Goal: Understand process/instructions: Learn how to perform a task or action

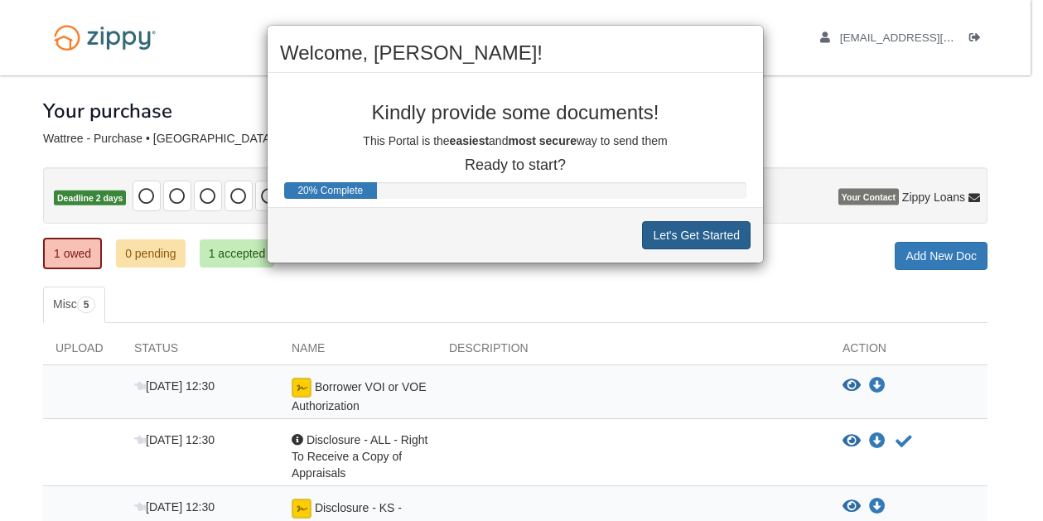
click at [689, 232] on button "Let's Get Started" at bounding box center [696, 235] width 109 height 28
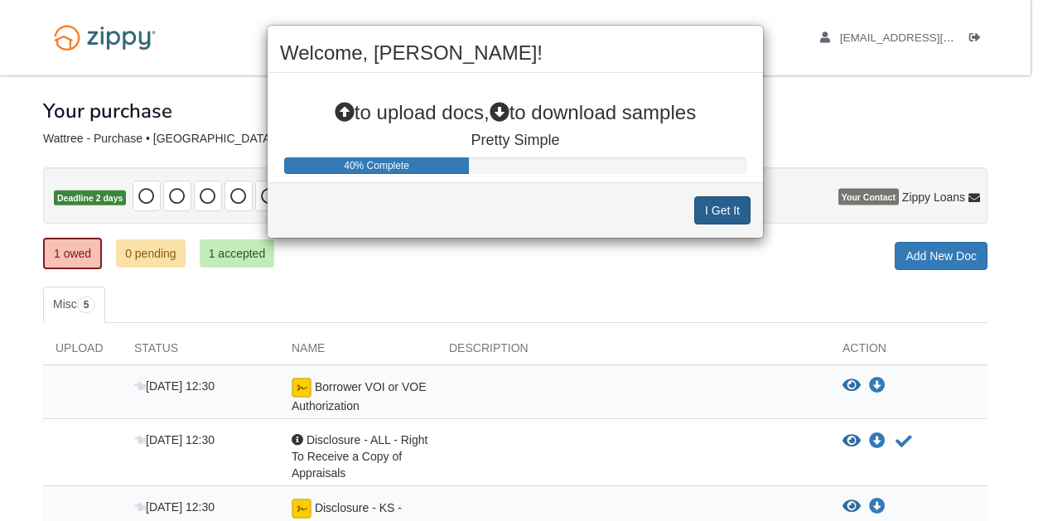
click at [724, 205] on button "I Get It" at bounding box center [722, 210] width 56 height 28
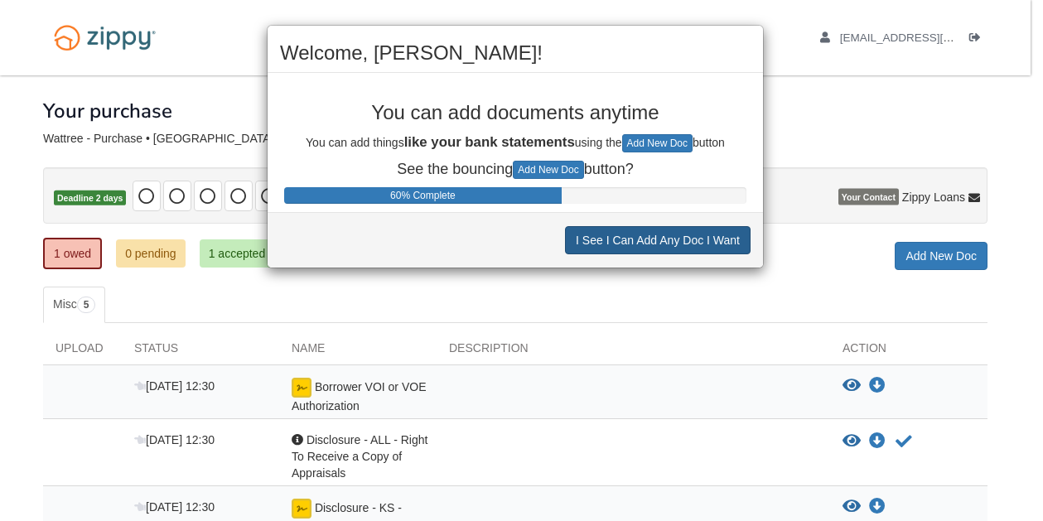
click at [647, 243] on button "I See I Can Add Any Doc I Want" at bounding box center [658, 240] width 186 height 28
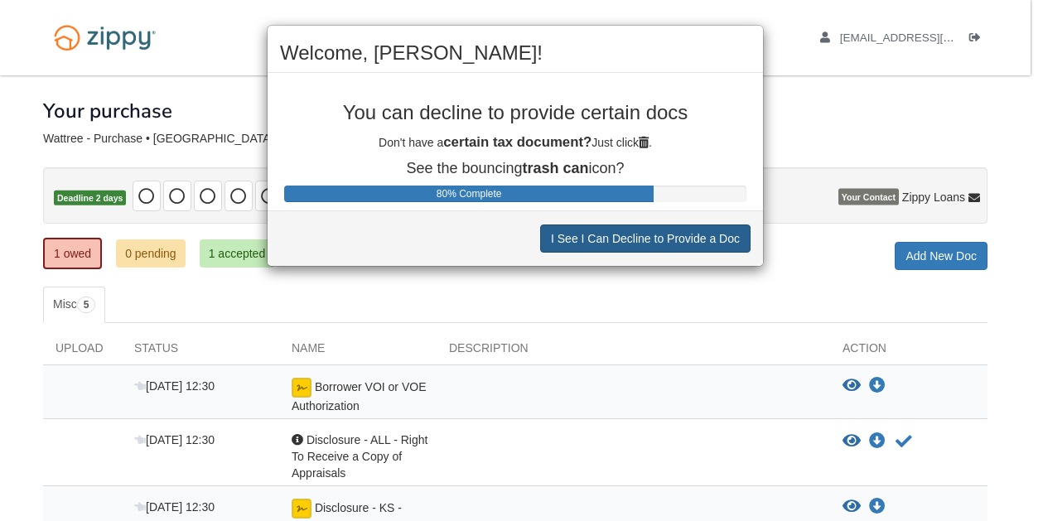
click at [682, 230] on button "I See I Can Decline to Provide a Doc" at bounding box center [645, 239] width 210 height 28
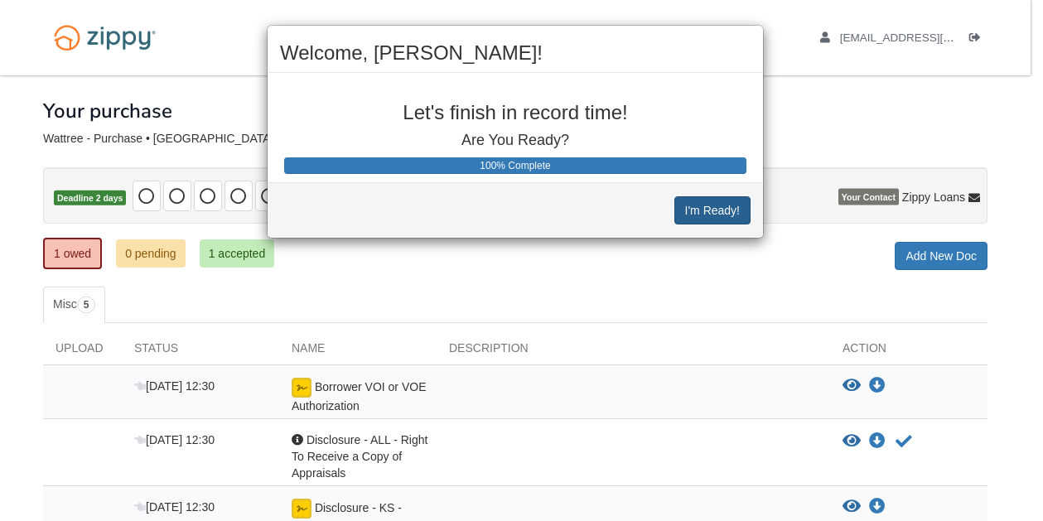
click at [708, 216] on button "I'm Ready!" at bounding box center [712, 210] width 76 height 28
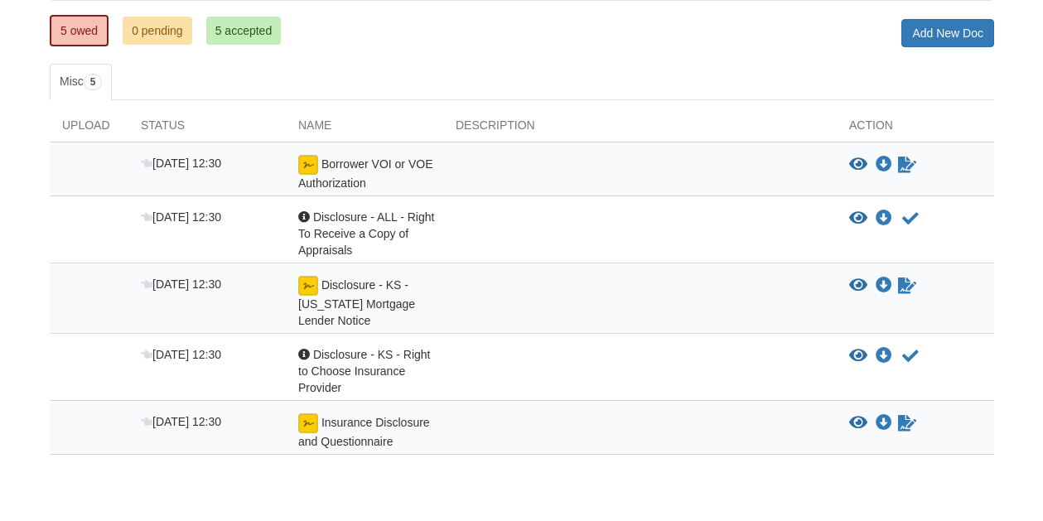
scroll to position [289, 0]
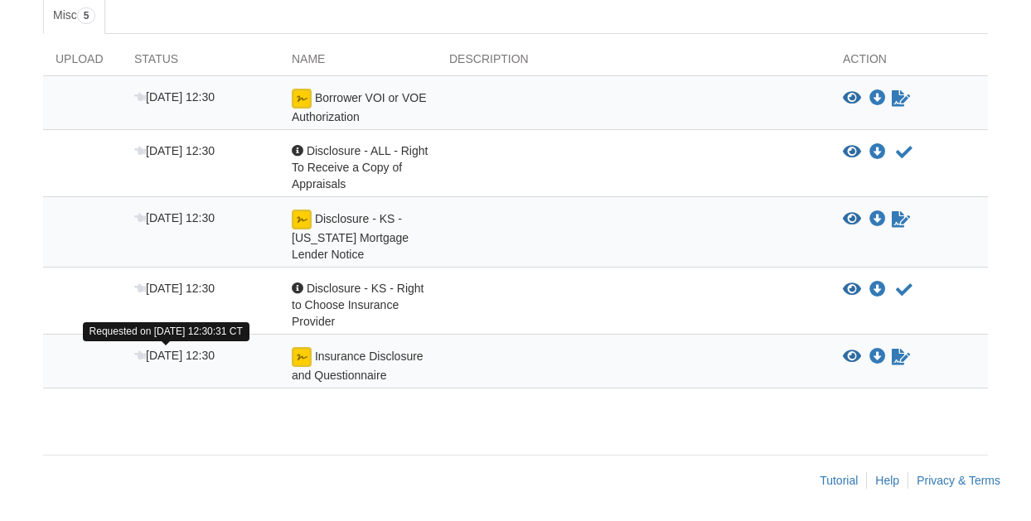
click at [203, 350] on span "[DATE] 12:30" at bounding box center [174, 355] width 80 height 13
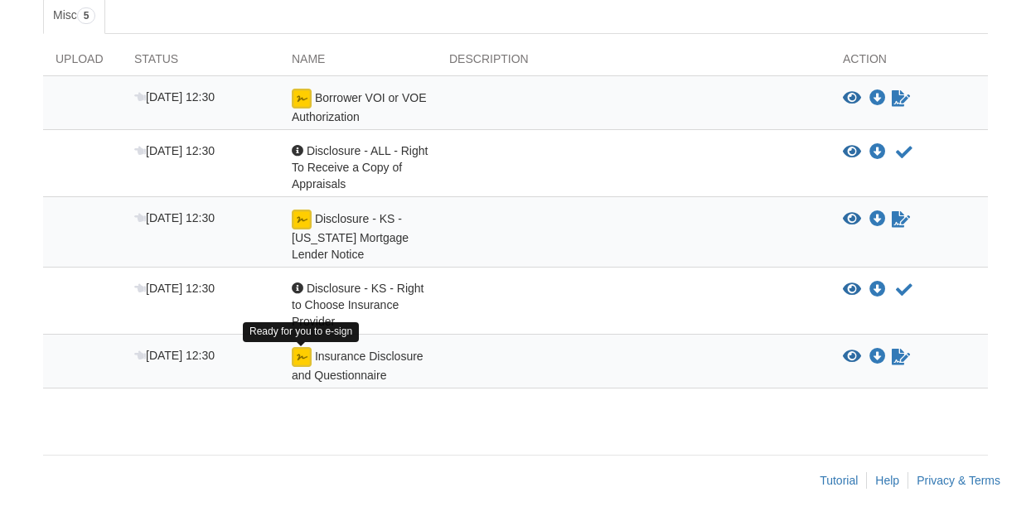
click at [302, 356] on img at bounding box center [302, 357] width 20 height 20
click at [368, 123] on span "Insurance Disclosure and Questionnaire" at bounding box center [359, 107] width 134 height 32
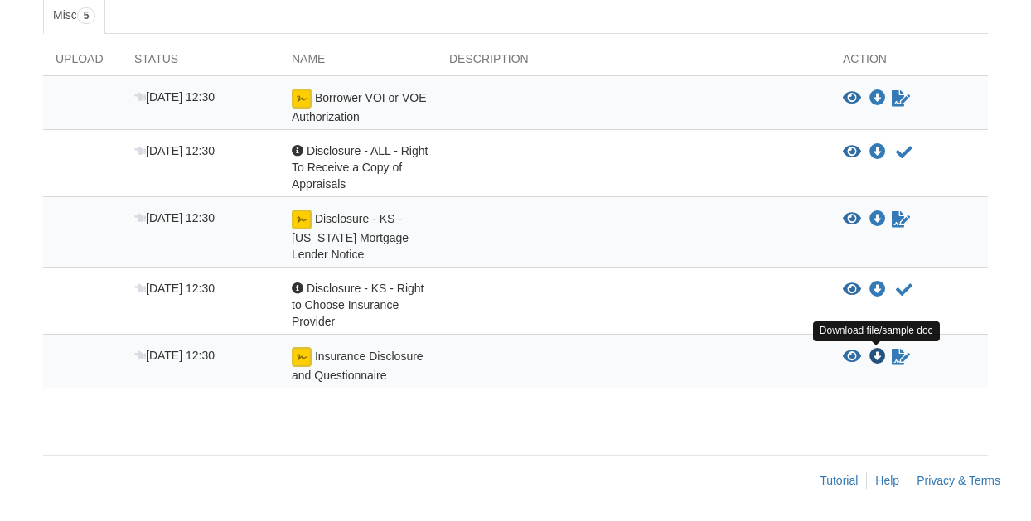
click at [878, 359] on icon "Download Insurance Disclosure and Questionnaire" at bounding box center [877, 357] width 17 height 17
click at [318, 123] on span "Insurance Disclosure and Questionnaire" at bounding box center [359, 107] width 134 height 32
click at [215, 360] on span "[DATE] 12:30" at bounding box center [174, 355] width 80 height 13
click at [381, 123] on span "Insurance Disclosure and Questionnaire" at bounding box center [359, 107] width 134 height 32
click at [853, 358] on icon "View Insurance Disclosure and Questionnaire" at bounding box center [852, 357] width 18 height 17
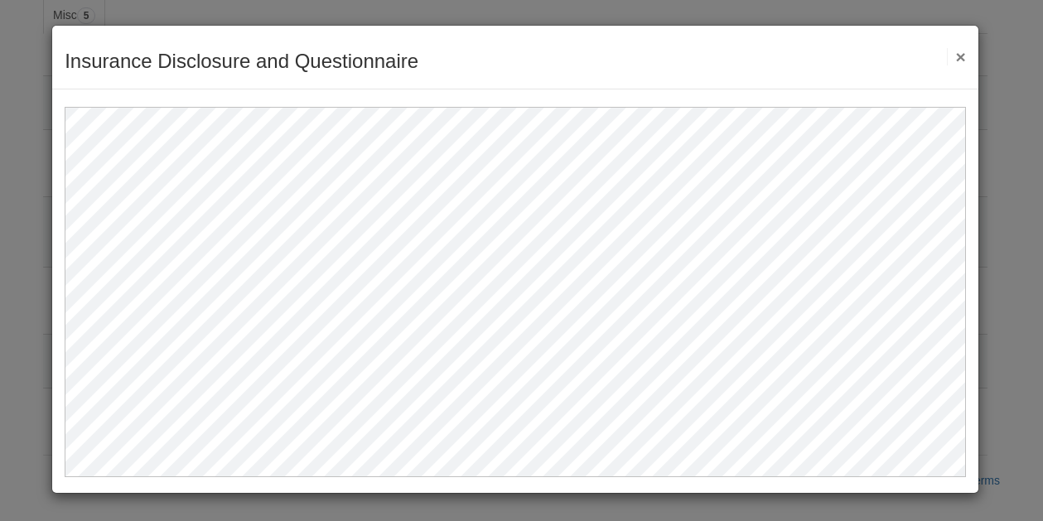
scroll to position [0, 0]
click at [957, 57] on button "×" at bounding box center [956, 56] width 19 height 17
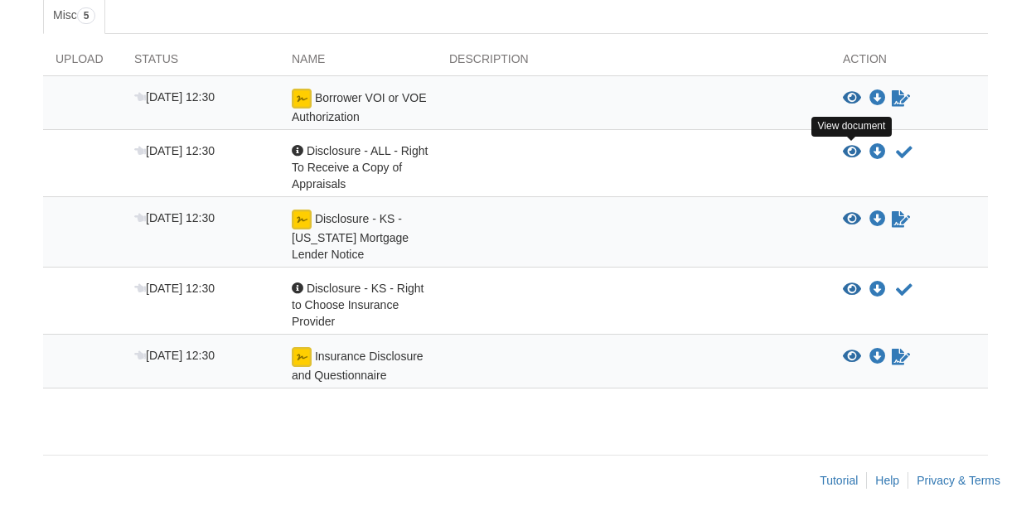
click at [856, 150] on icon "View Disclosure - ALL - Right To Receive a Copy of Appraisals" at bounding box center [852, 152] width 18 height 17
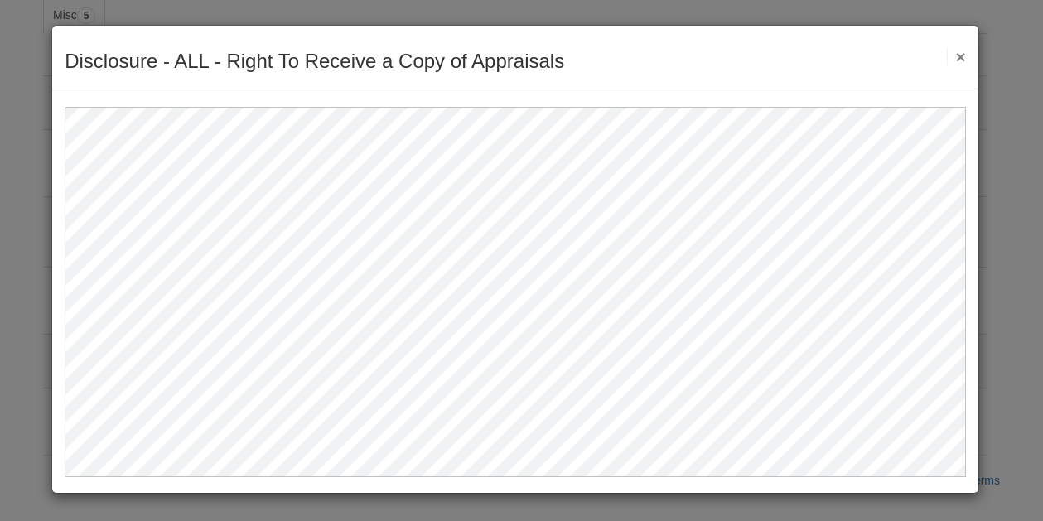
click at [961, 60] on button "×" at bounding box center [956, 56] width 19 height 17
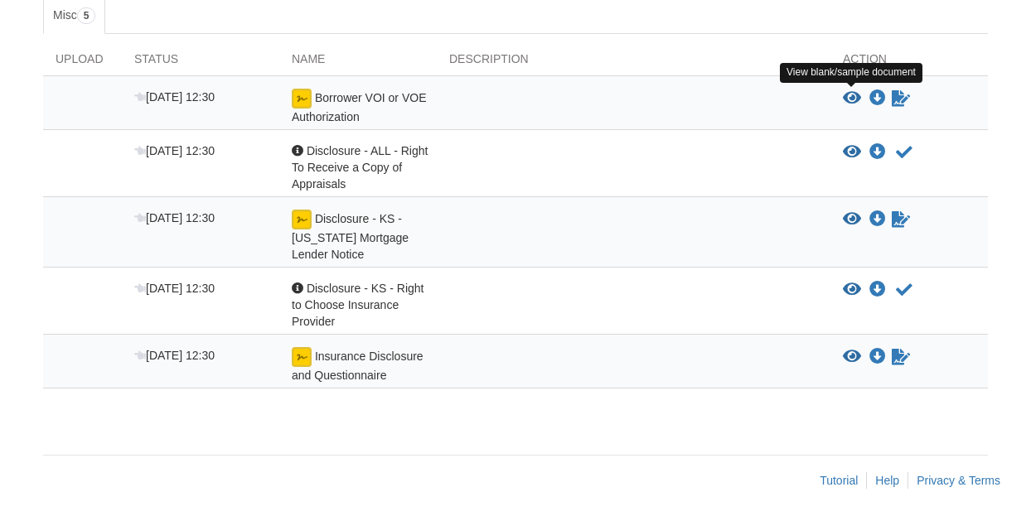
click at [848, 98] on icon "View Borrower VOI or VOE Authorization" at bounding box center [852, 98] width 18 height 17
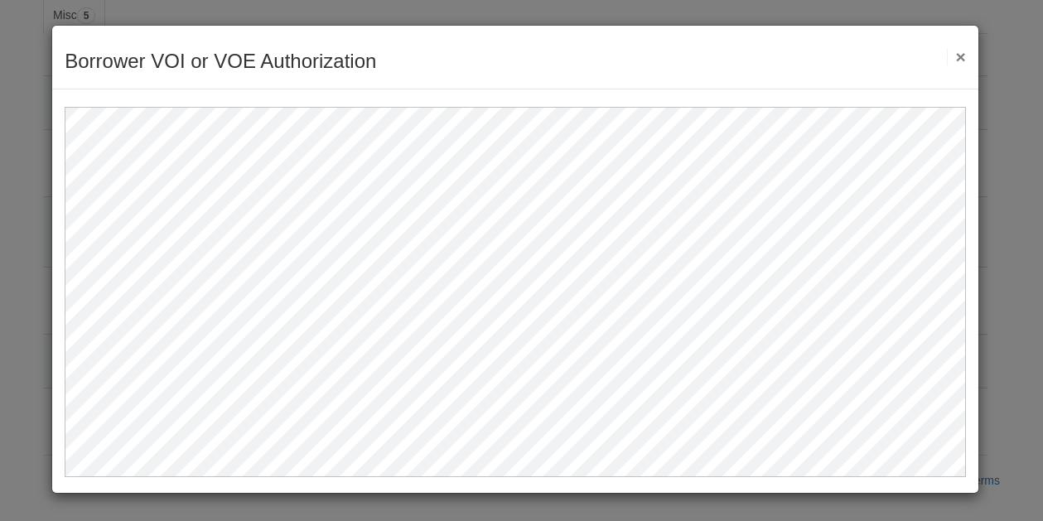
click at [960, 53] on button "×" at bounding box center [956, 56] width 19 height 17
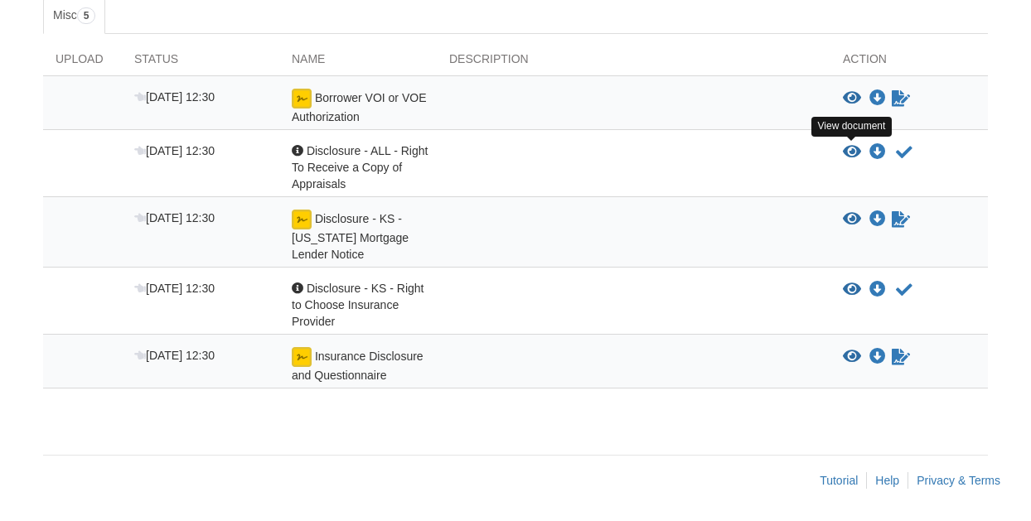
click at [849, 148] on icon "View Disclosure - ALL - Right To Receive a Copy of Appraisals" at bounding box center [852, 152] width 18 height 17
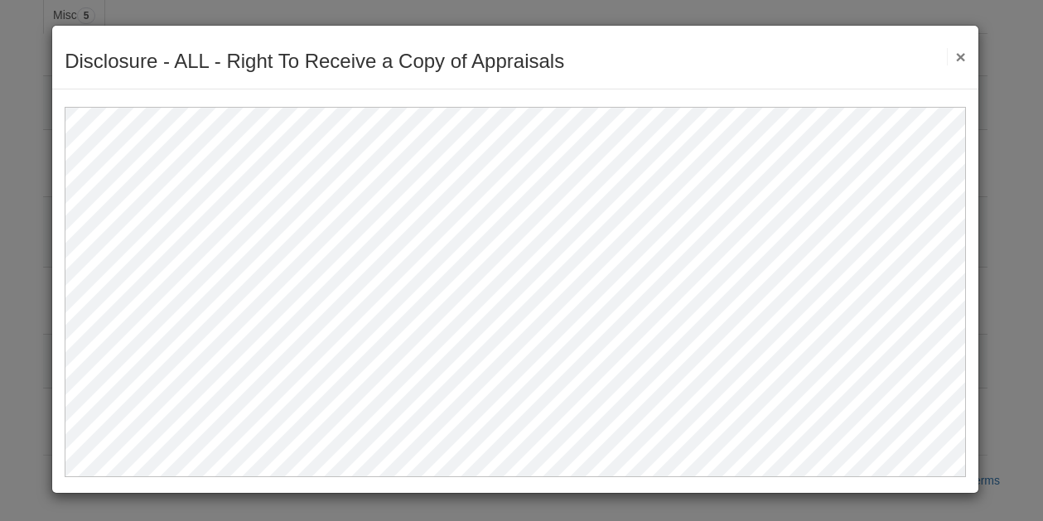
click at [954, 65] on button "×" at bounding box center [956, 56] width 19 height 17
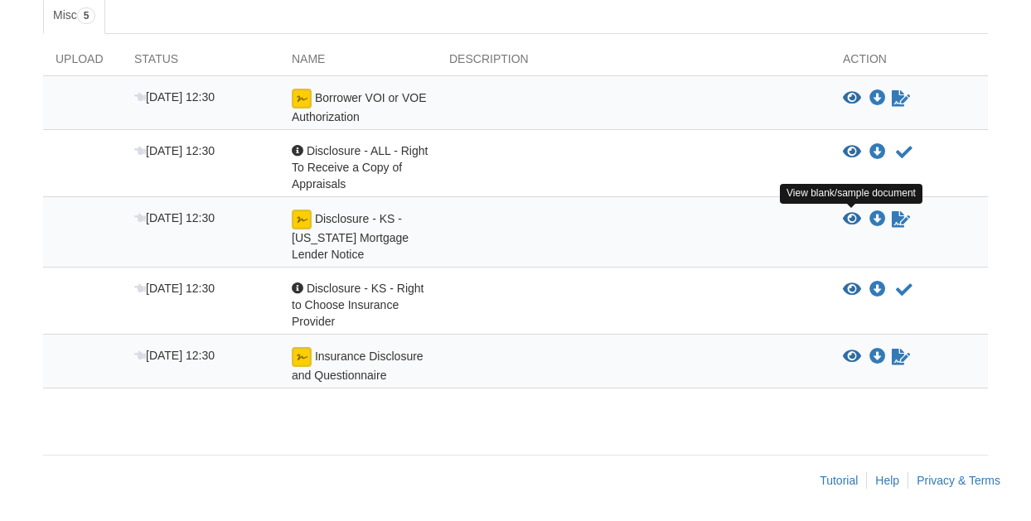
click at [855, 215] on icon "View Disclosure - KS - Kansas Mortgage Lender Notice" at bounding box center [852, 219] width 18 height 17
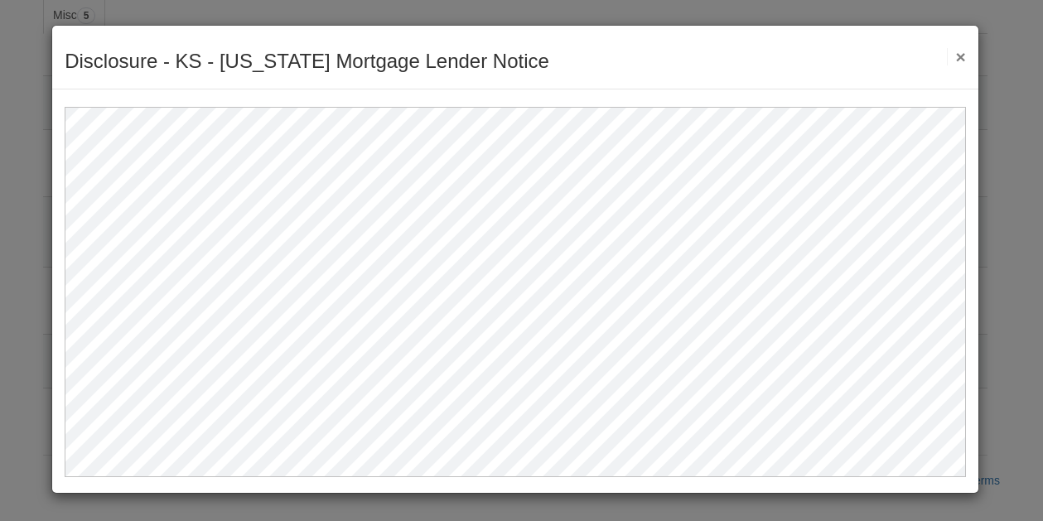
click at [963, 53] on button "×" at bounding box center [956, 56] width 19 height 17
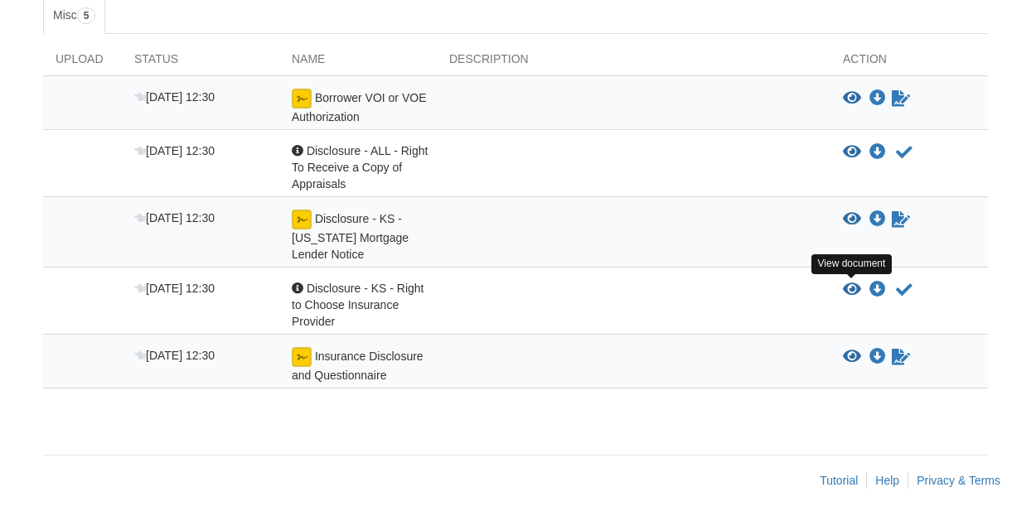
click at [849, 283] on icon "View Disclosure - KS - Right to Choose Insurance Provider" at bounding box center [852, 290] width 18 height 17
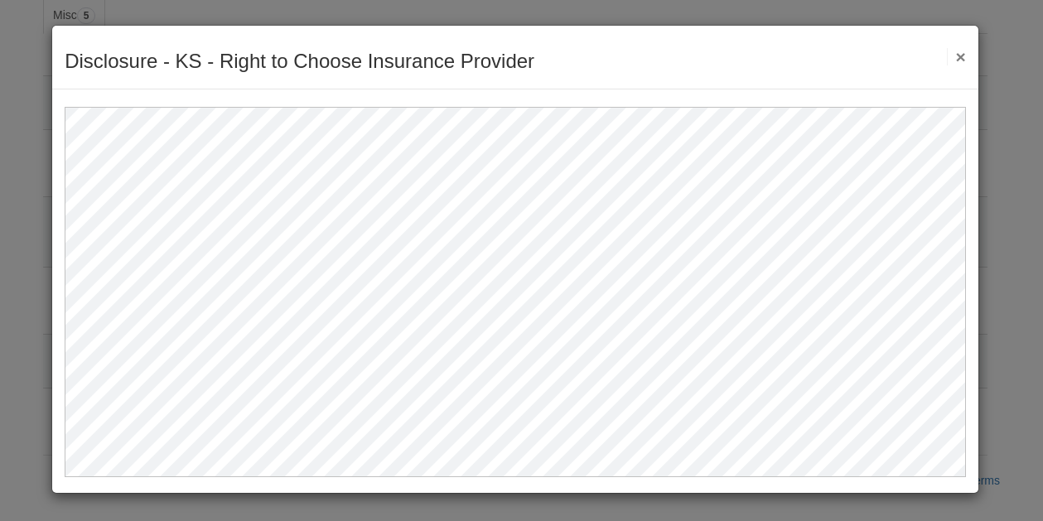
click at [962, 56] on button "×" at bounding box center [956, 56] width 19 height 17
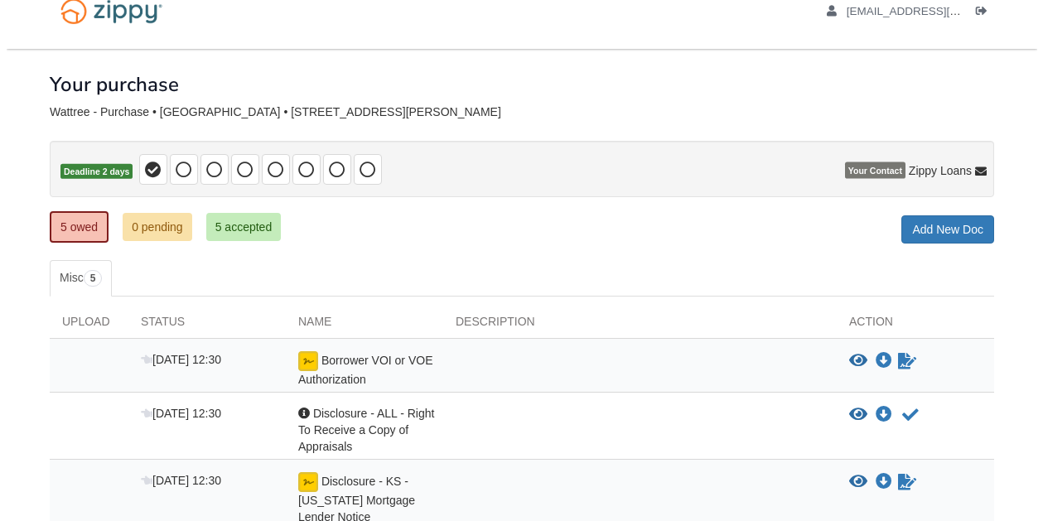
scroll to position [92, 0]
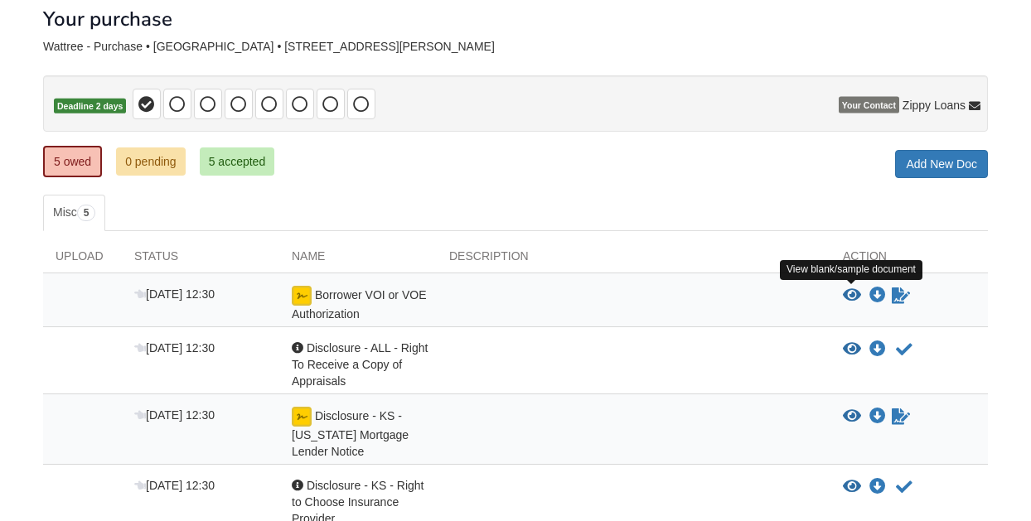
click at [852, 293] on icon "View Borrower VOI or VOE Authorization" at bounding box center [852, 296] width 18 height 17
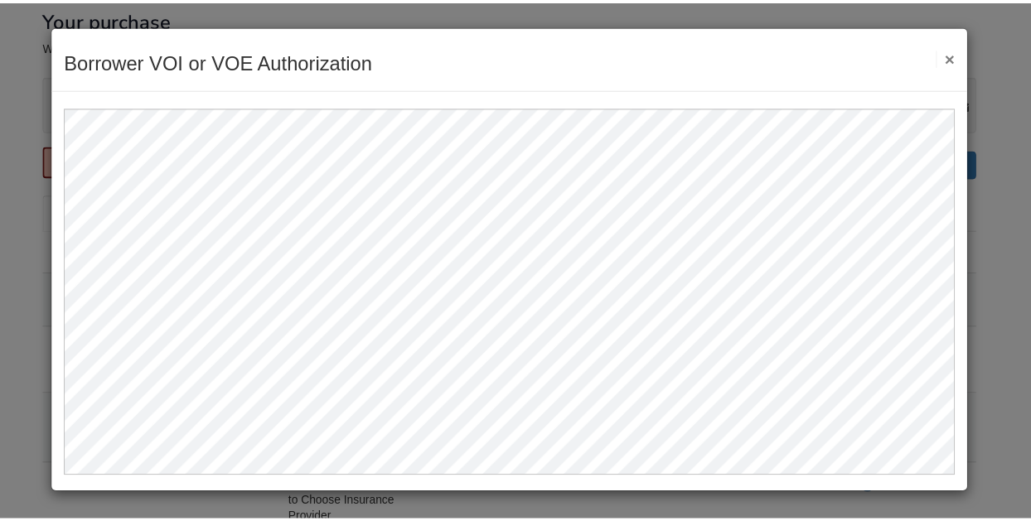
scroll to position [0, 0]
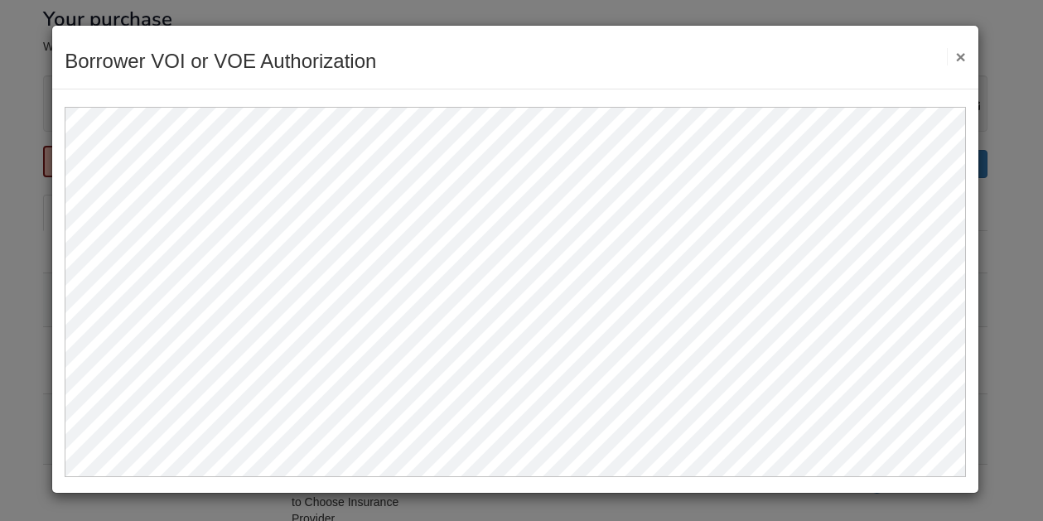
click at [964, 59] on button "×" at bounding box center [956, 56] width 19 height 17
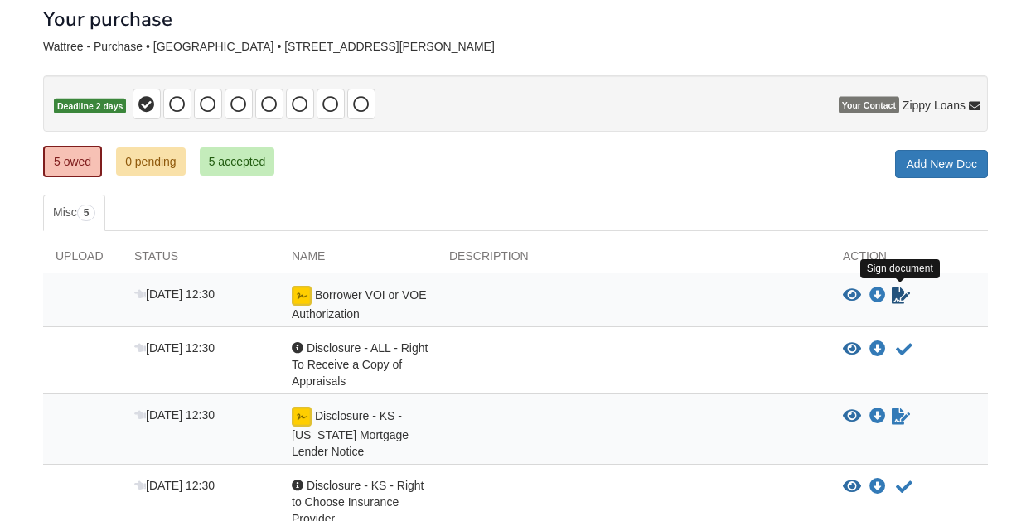
click at [902, 296] on icon "Sign Form" at bounding box center [901, 296] width 18 height 17
